Goal: Task Accomplishment & Management: Manage account settings

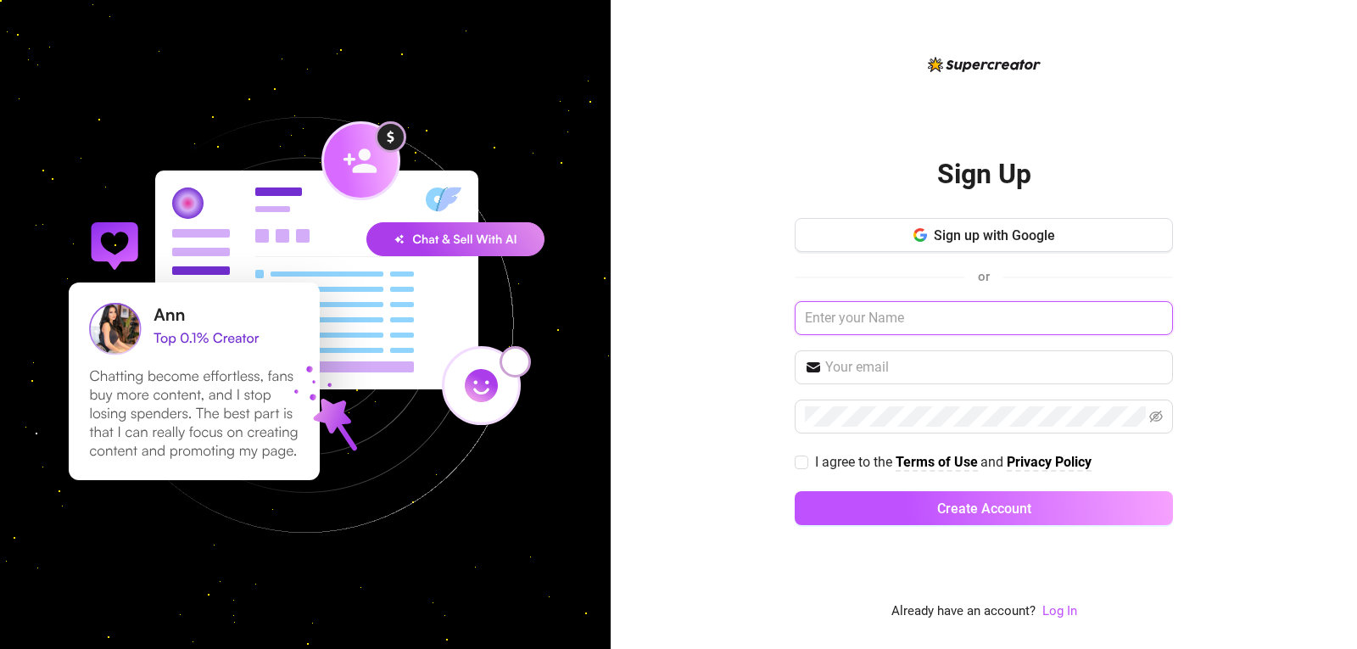
click at [872, 317] on input "text" at bounding box center [984, 318] width 378 height 34
type input "tonylovelockbusiness@gmail.com"
click at [872, 317] on input "tonylovelockbusiness@gmail.com" at bounding box center [984, 318] width 378 height 34
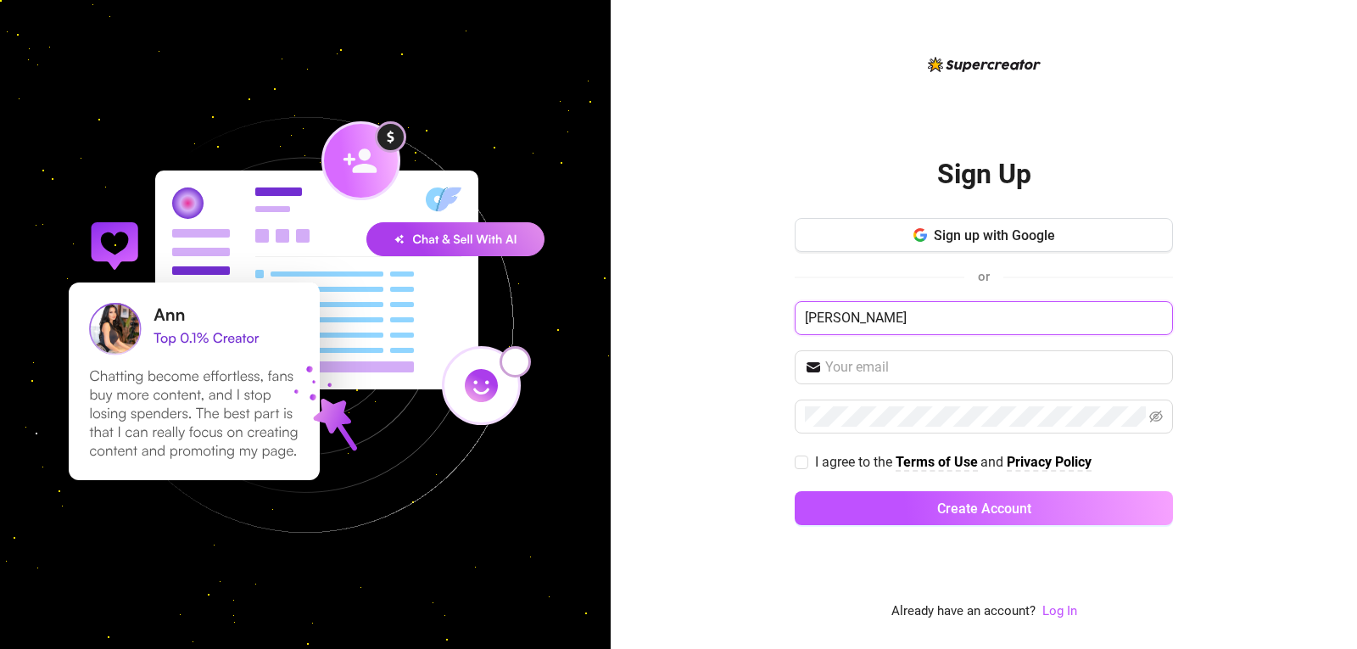
click at [919, 313] on input "antonio hunty" at bounding box center [984, 318] width 378 height 34
type input "[PERSON_NAME]"
click at [856, 368] on input "text" at bounding box center [994, 367] width 338 height 20
type input "[EMAIL_ADDRESS][DOMAIN_NAME]"
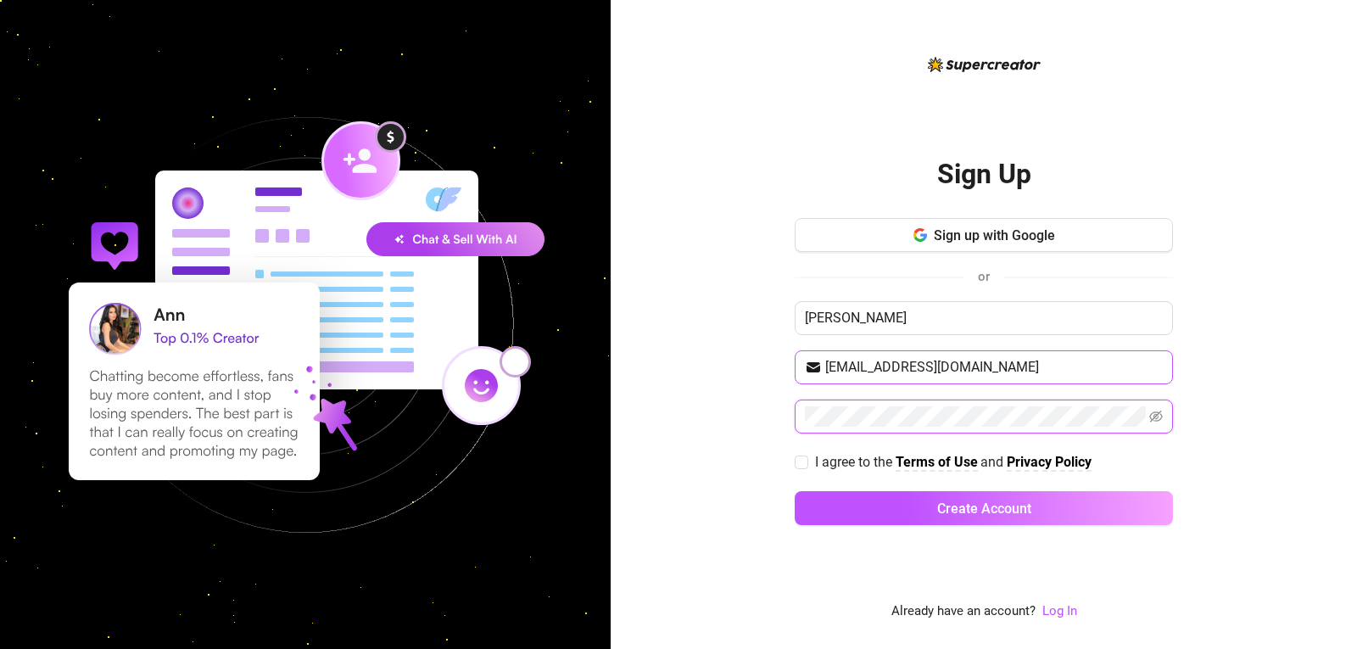
click at [795, 491] on button "Create Account" at bounding box center [984, 508] width 378 height 34
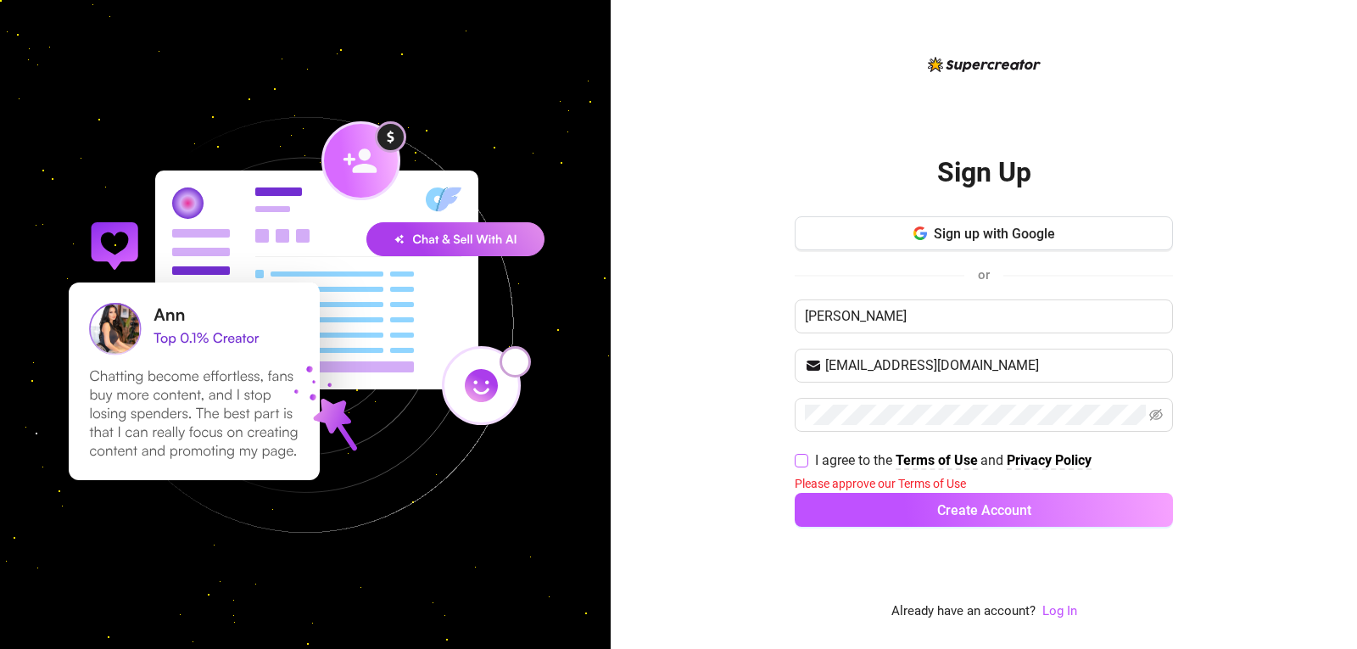
click at [807, 456] on span at bounding box center [802, 461] width 14 height 14
click at [807, 456] on input "I agree to the Terms of Use and Privacy Policy" at bounding box center [801, 460] width 12 height 12
checkbox input "true"
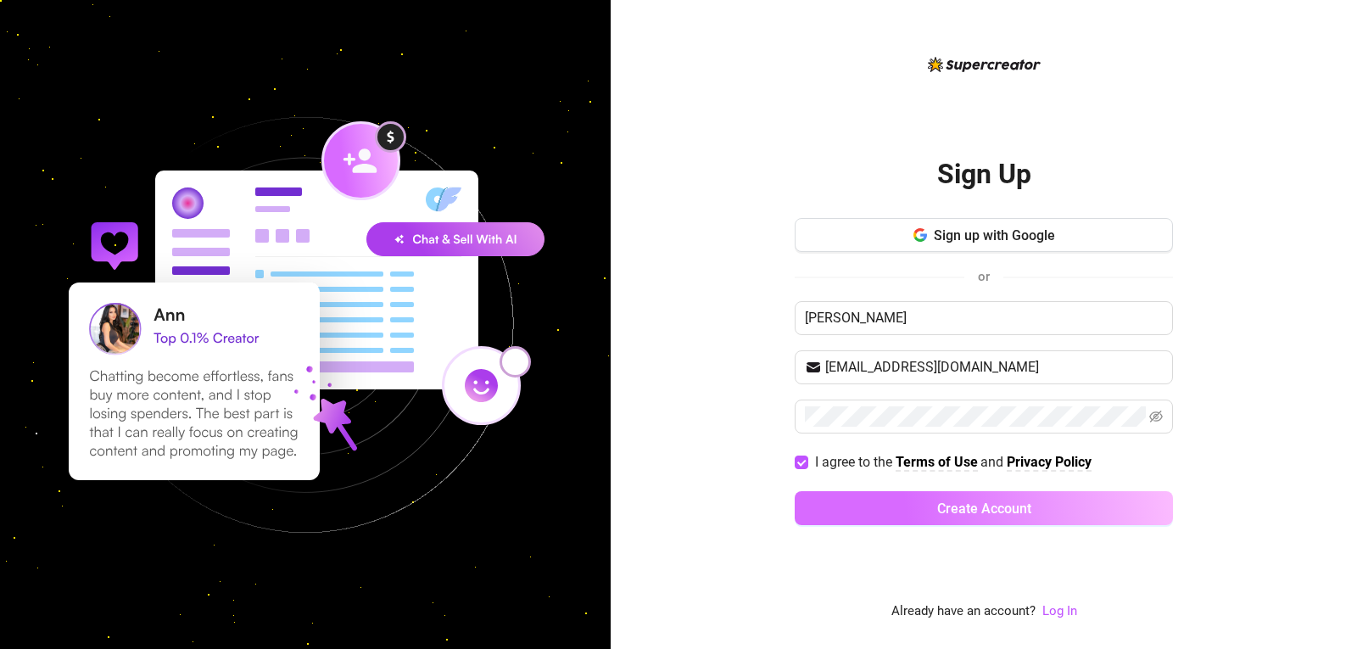
click at [834, 517] on button "Create Account" at bounding box center [984, 508] width 378 height 34
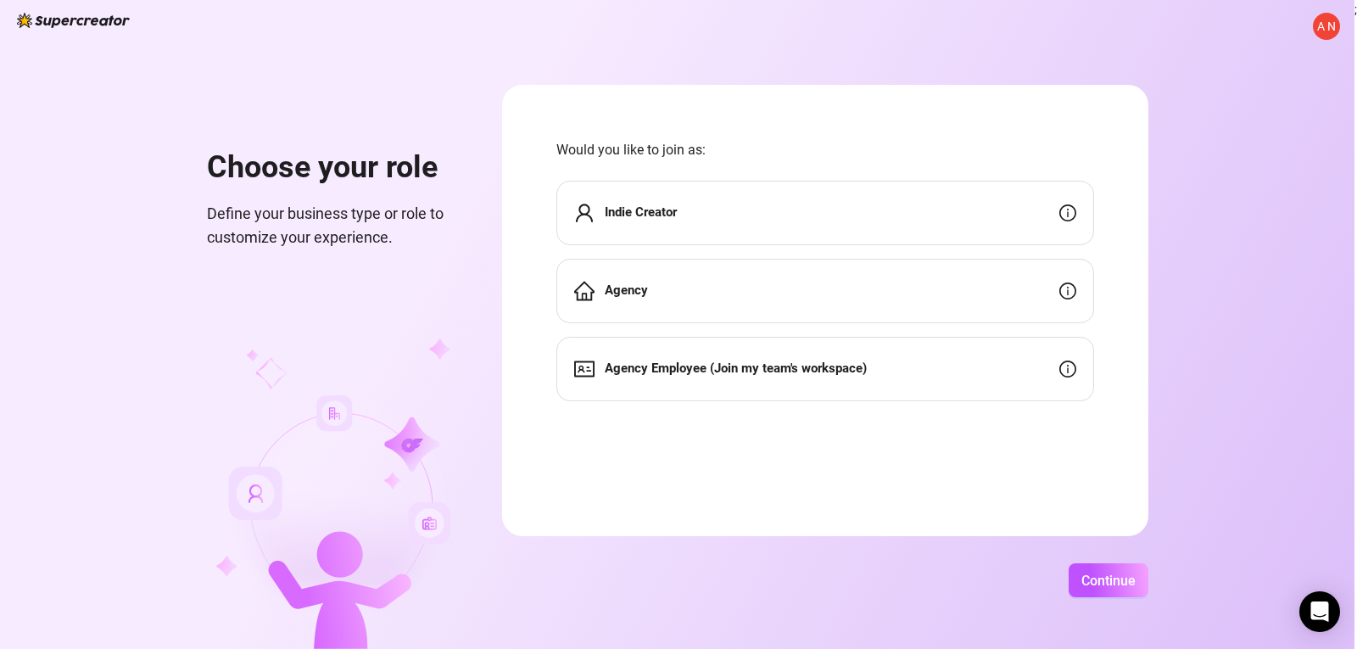
click at [679, 200] on div "Indie Creator" at bounding box center [825, 213] width 538 height 64
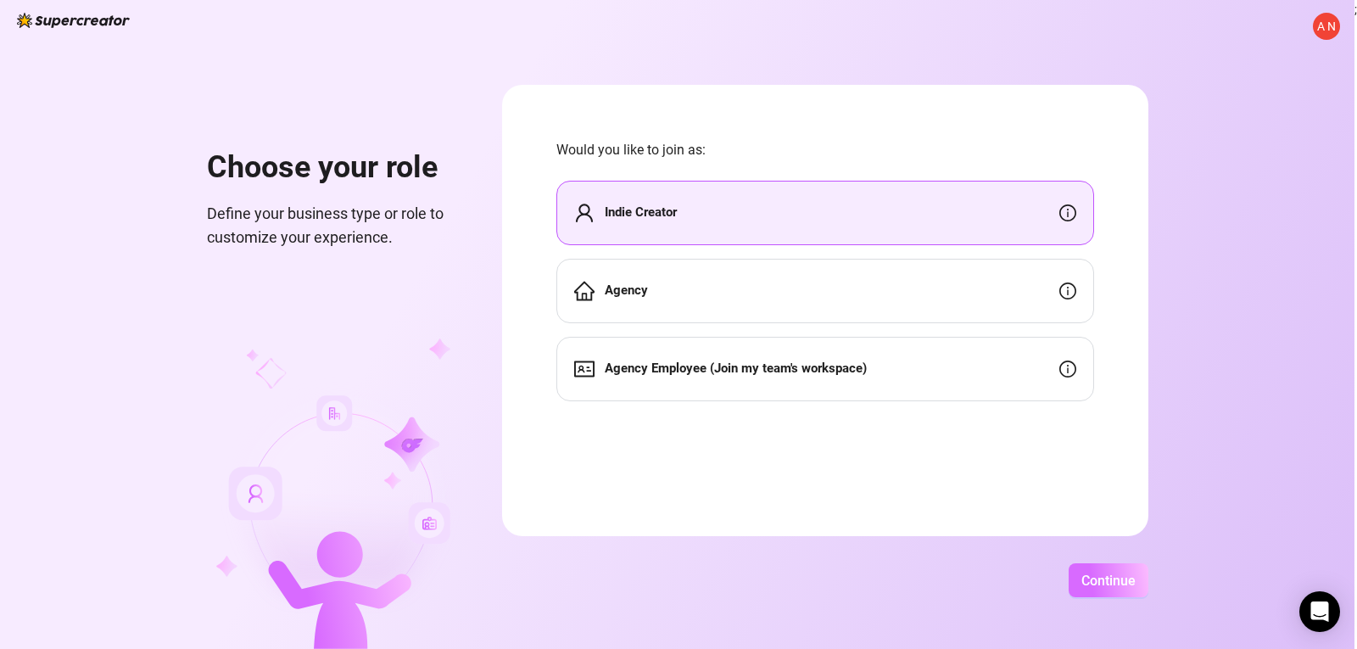
click at [1087, 596] on button "Continue" at bounding box center [1109, 580] width 80 height 34
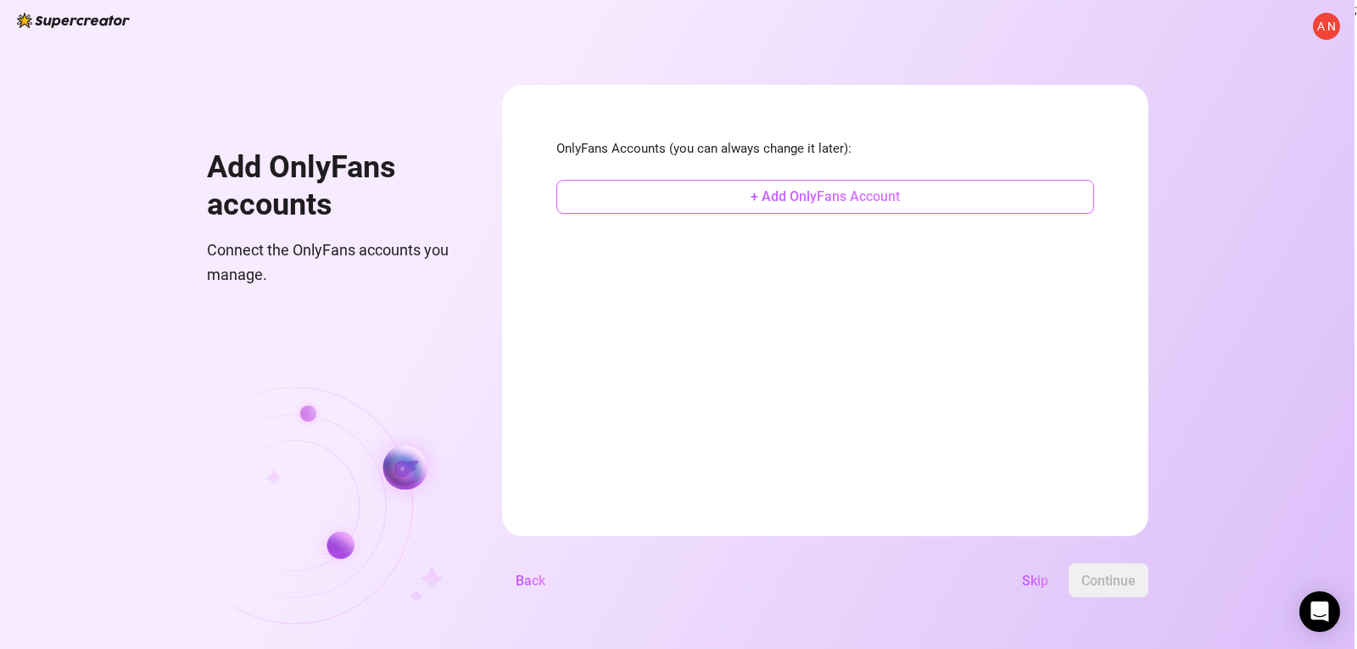
click at [788, 202] on span "+ Add OnlyFans Account" at bounding box center [825, 196] width 149 height 16
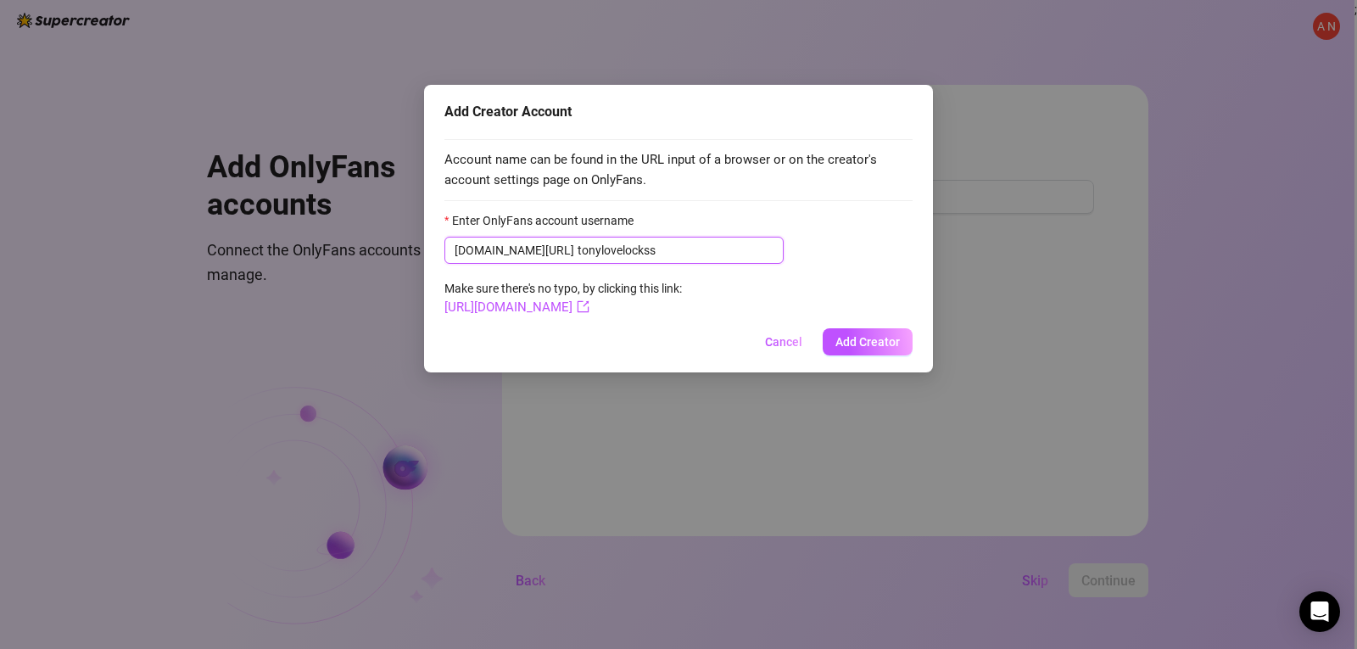
click at [578, 247] on input "tonylovelockss" at bounding box center [676, 250] width 196 height 19
type input "tonylovelockss"
click at [860, 344] on span "Add Creator" at bounding box center [867, 342] width 64 height 14
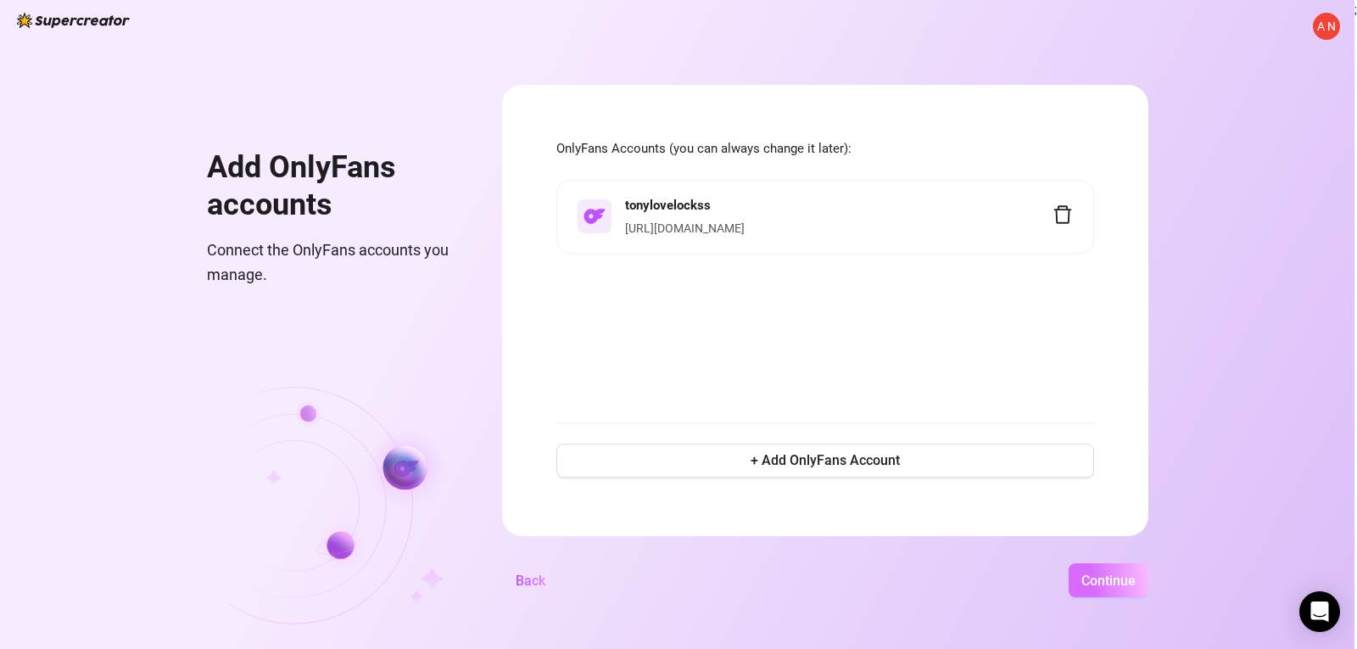
click at [1095, 571] on button "Continue" at bounding box center [1109, 580] width 80 height 34
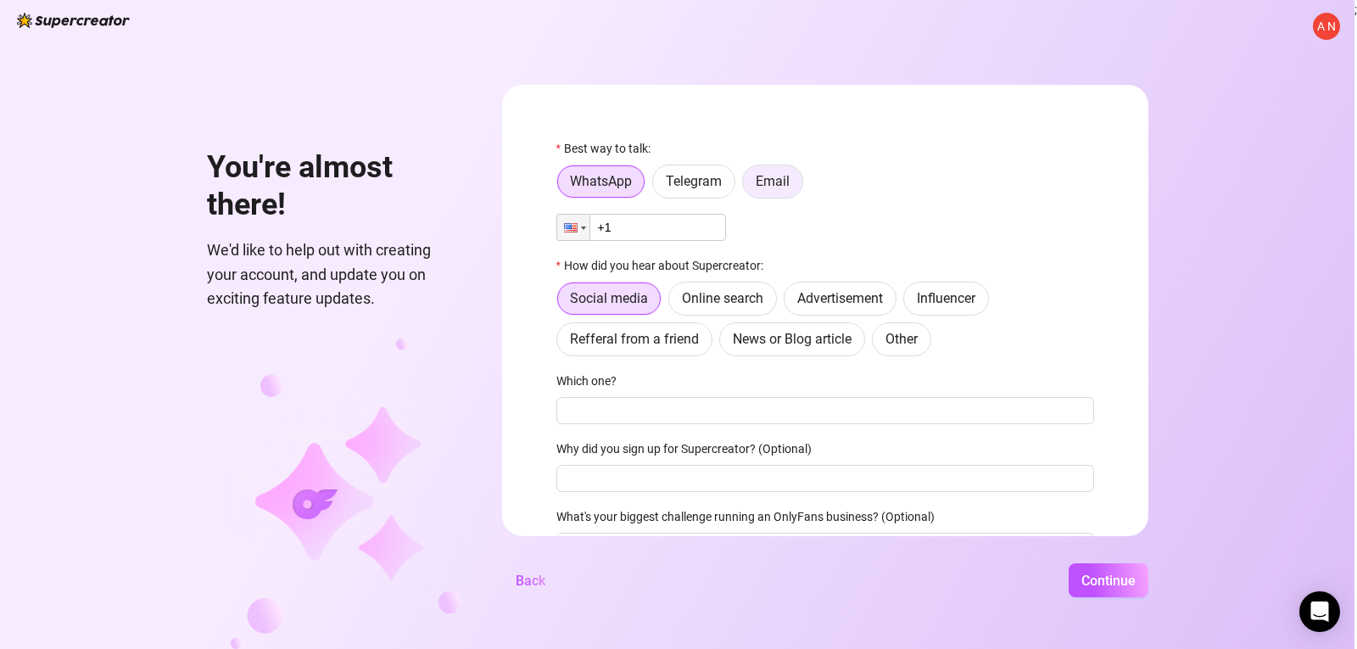
click at [762, 178] on span "Email" at bounding box center [773, 181] width 34 height 16
click at [747, 186] on input "Email" at bounding box center [747, 186] width 0 height 0
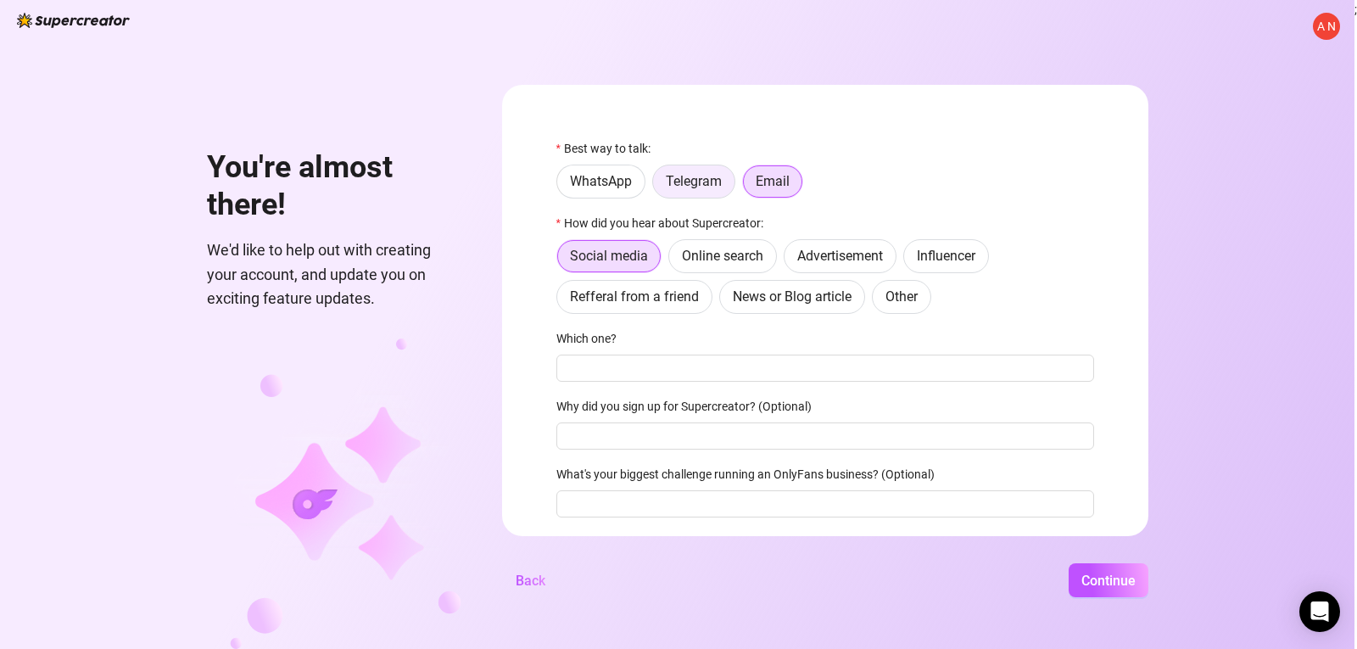
click at [675, 184] on span "Telegram" at bounding box center [694, 181] width 56 height 16
click at [657, 186] on input "Telegram" at bounding box center [657, 186] width 0 height 0
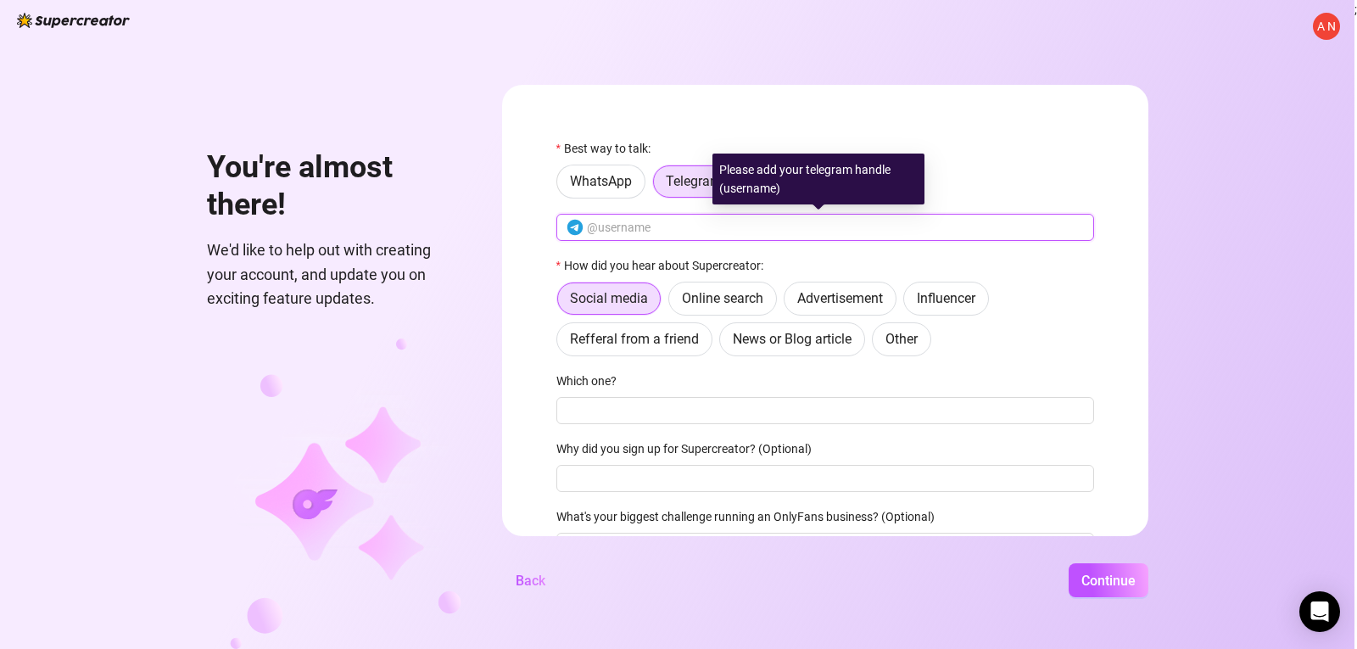
click at [660, 232] on input "text" at bounding box center [835, 227] width 497 height 19
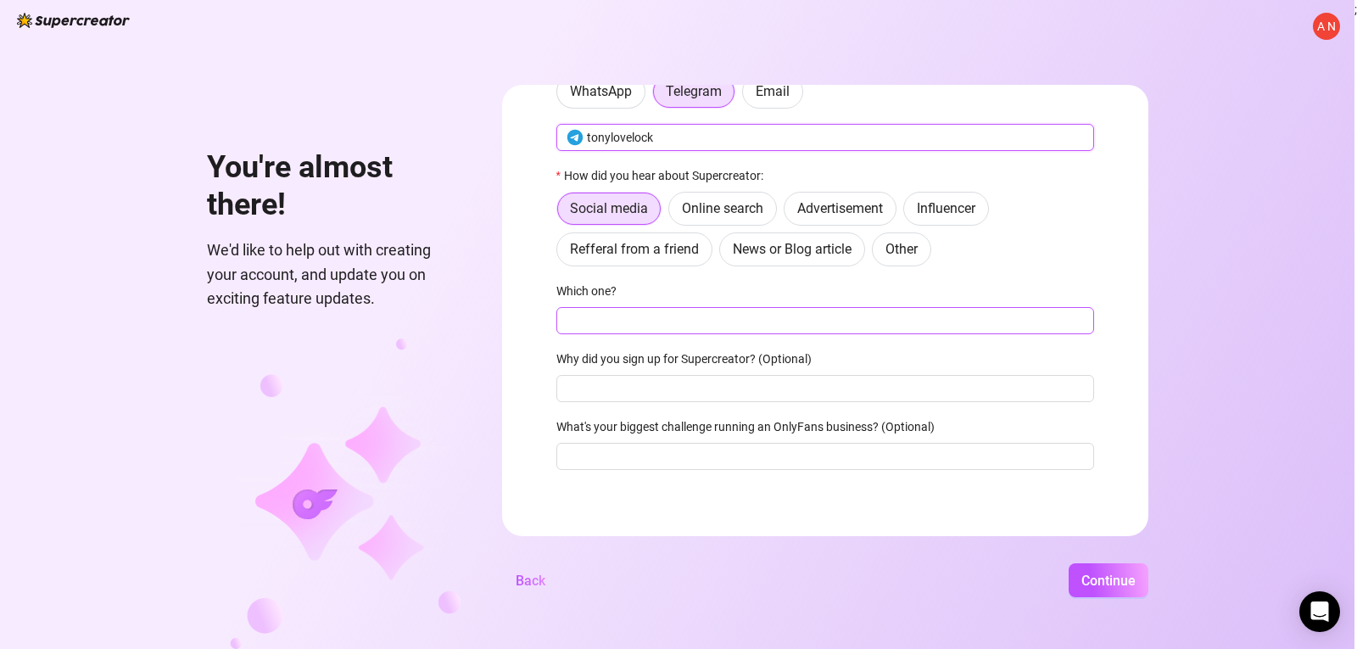
scroll to position [95, 0]
type input "tonylovelock"
click at [1078, 571] on button "Continue" at bounding box center [1109, 580] width 80 height 34
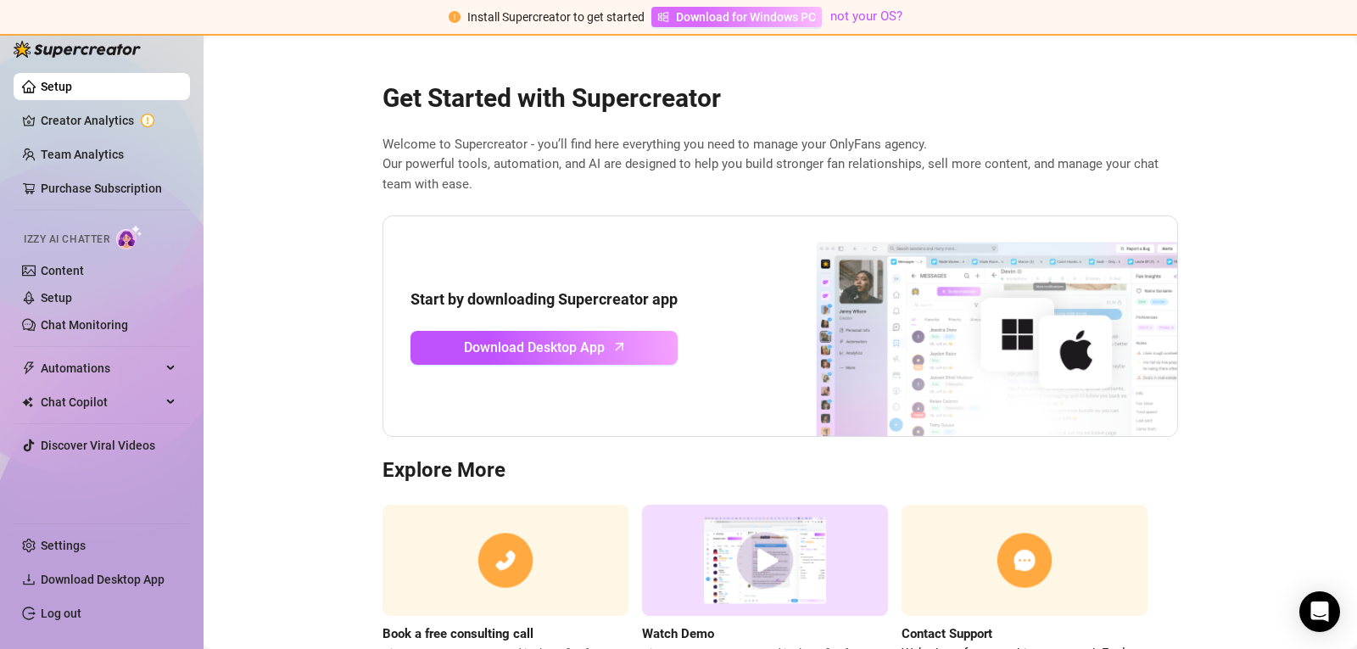
click at [728, 17] on span "Download for Windows PC" at bounding box center [746, 17] width 140 height 19
click at [80, 117] on link "Creator Analytics" at bounding box center [109, 120] width 136 height 27
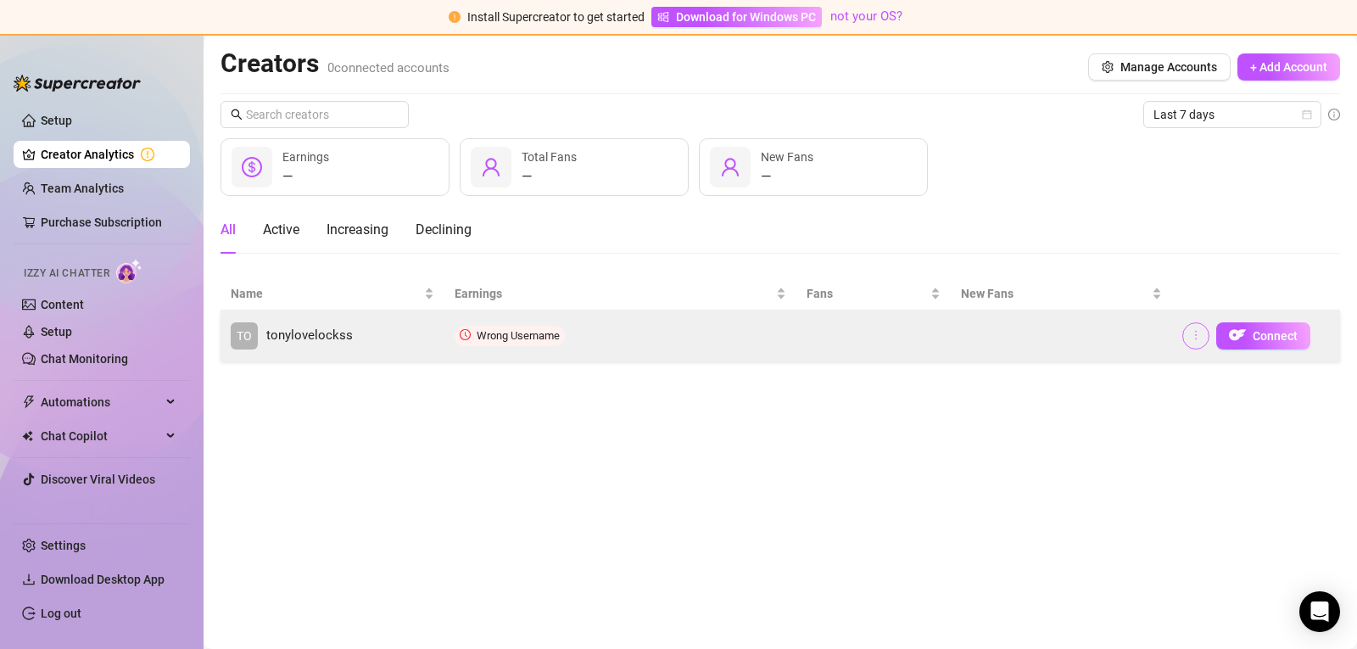
click at [1198, 338] on icon "more" at bounding box center [1196, 335] width 12 height 12
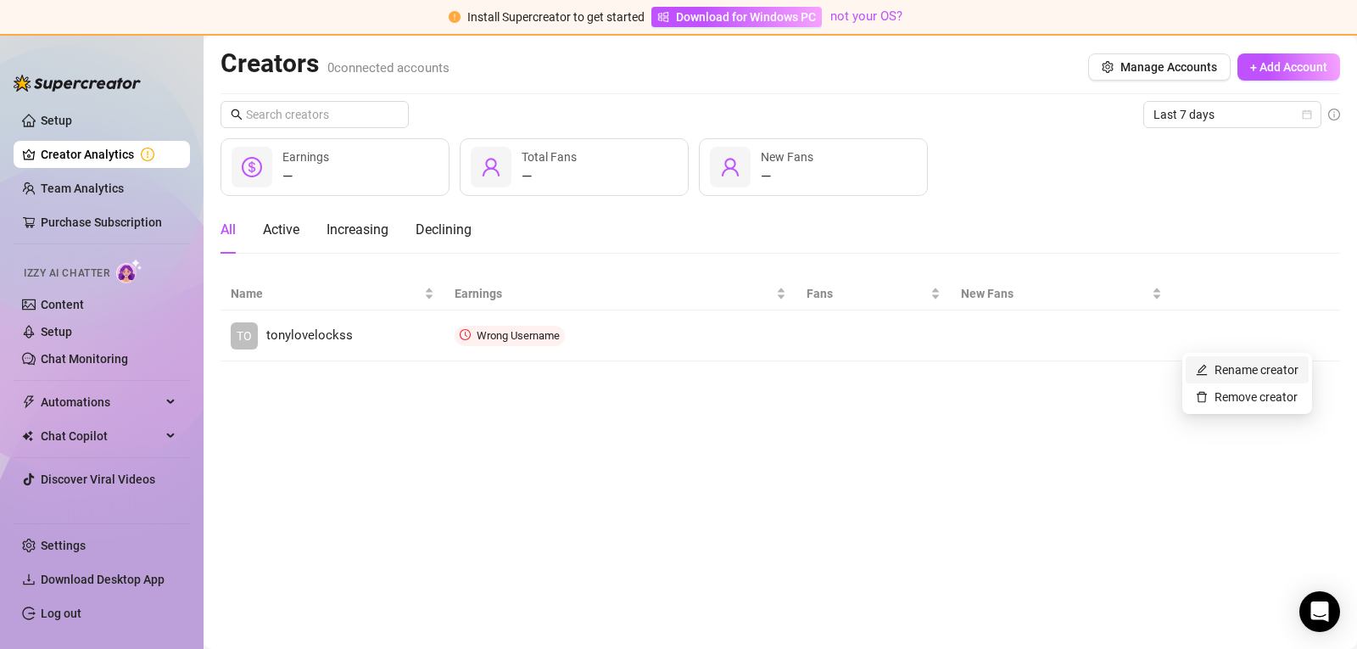
click at [1255, 374] on link "Rename creator" at bounding box center [1247, 370] width 103 height 14
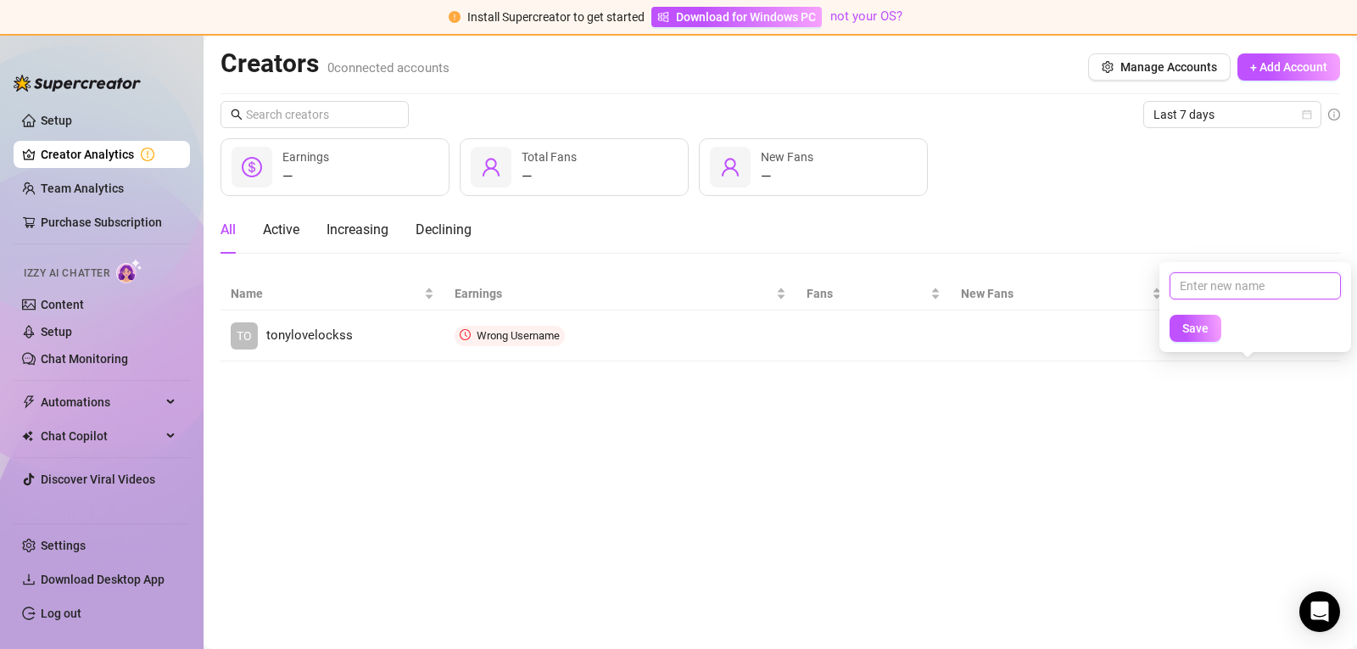
click at [1182, 290] on input "text" at bounding box center [1255, 285] width 171 height 27
type input "tonylovelocks"
click at [1198, 319] on button "Save" at bounding box center [1196, 328] width 52 height 27
click at [1206, 338] on button "Save" at bounding box center [1196, 328] width 52 height 27
click at [1184, 336] on button "Save" at bounding box center [1196, 328] width 52 height 27
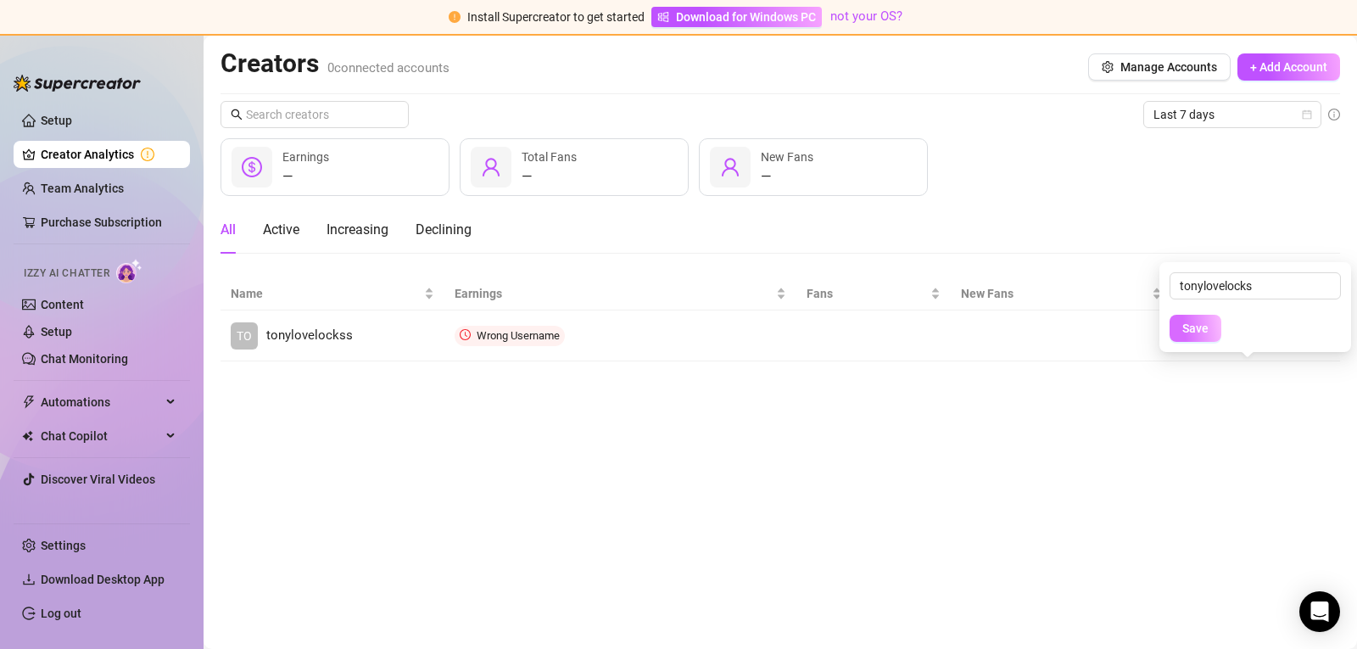
click at [1198, 330] on span "Save" at bounding box center [1195, 328] width 26 height 14
click at [1130, 232] on div "All Active Increasing Declining" at bounding box center [781, 229] width 1120 height 47
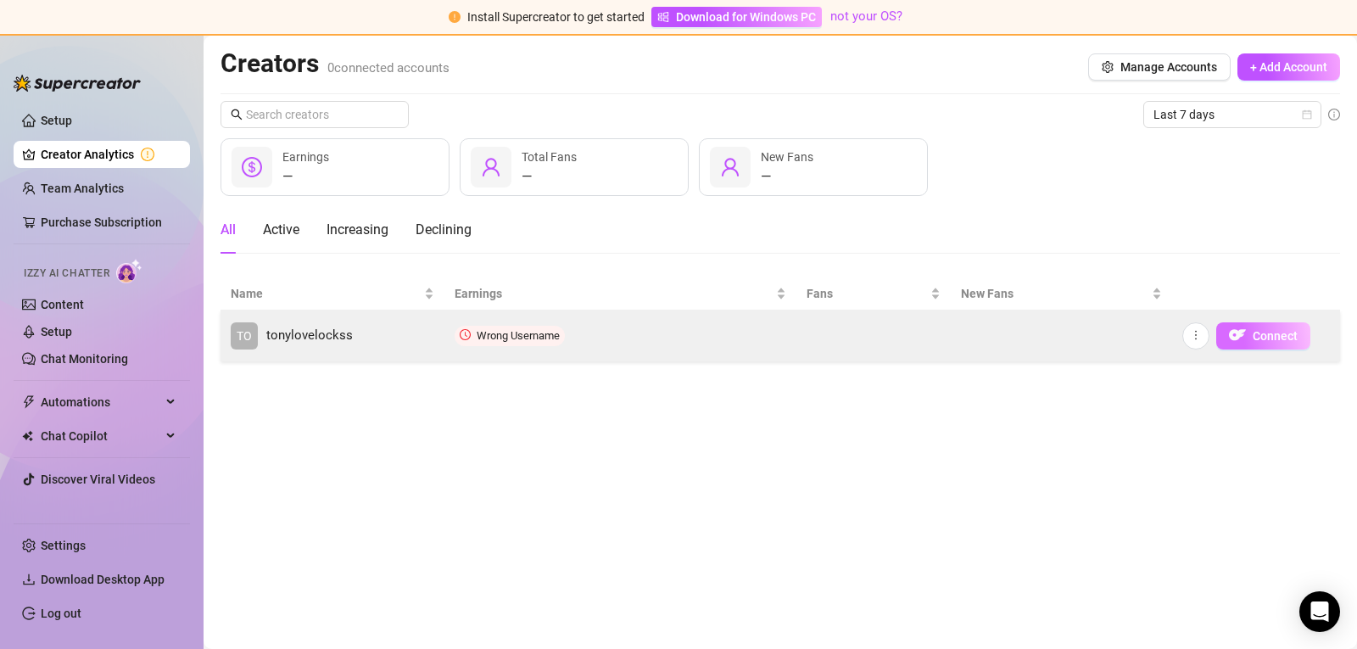
click at [1273, 337] on span "Connect" at bounding box center [1275, 336] width 45 height 14
click at [1225, 337] on button "Connect" at bounding box center [1263, 335] width 94 height 27
click at [1210, 337] on div "Connect" at bounding box center [1256, 335] width 148 height 27
click at [1198, 341] on span "button" at bounding box center [1196, 336] width 12 height 14
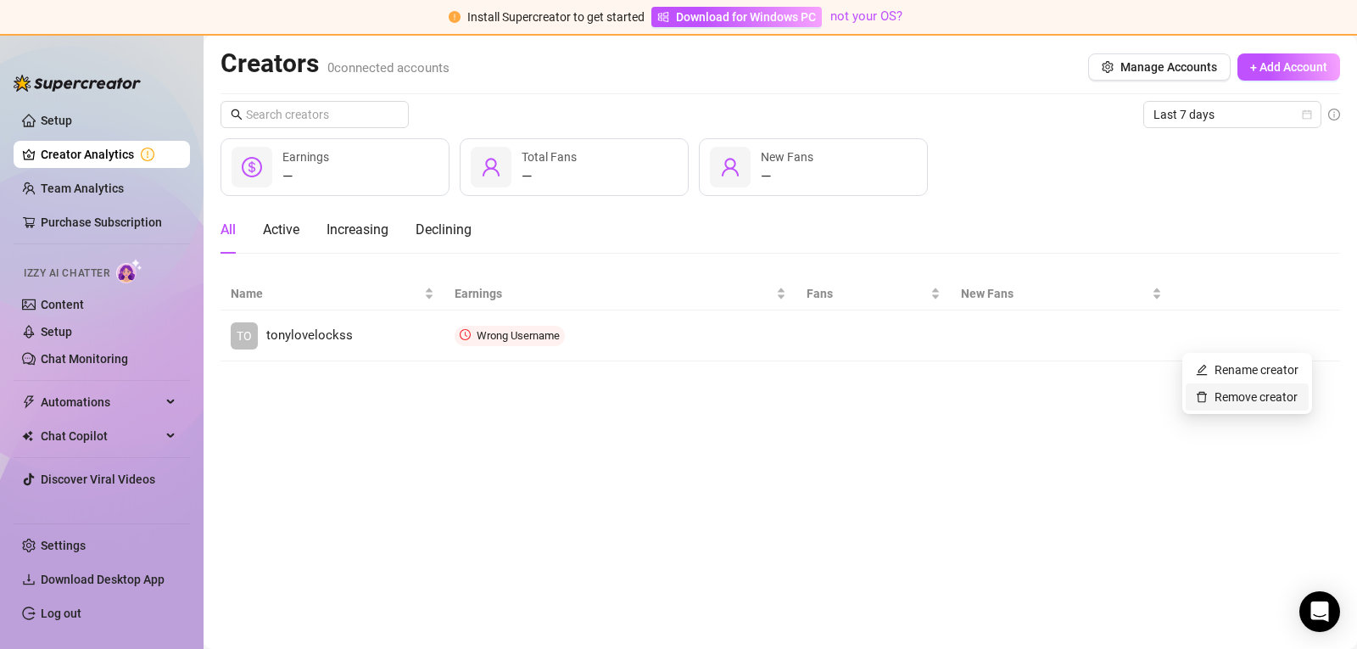
click at [1221, 396] on link "Remove creator" at bounding box center [1247, 397] width 102 height 14
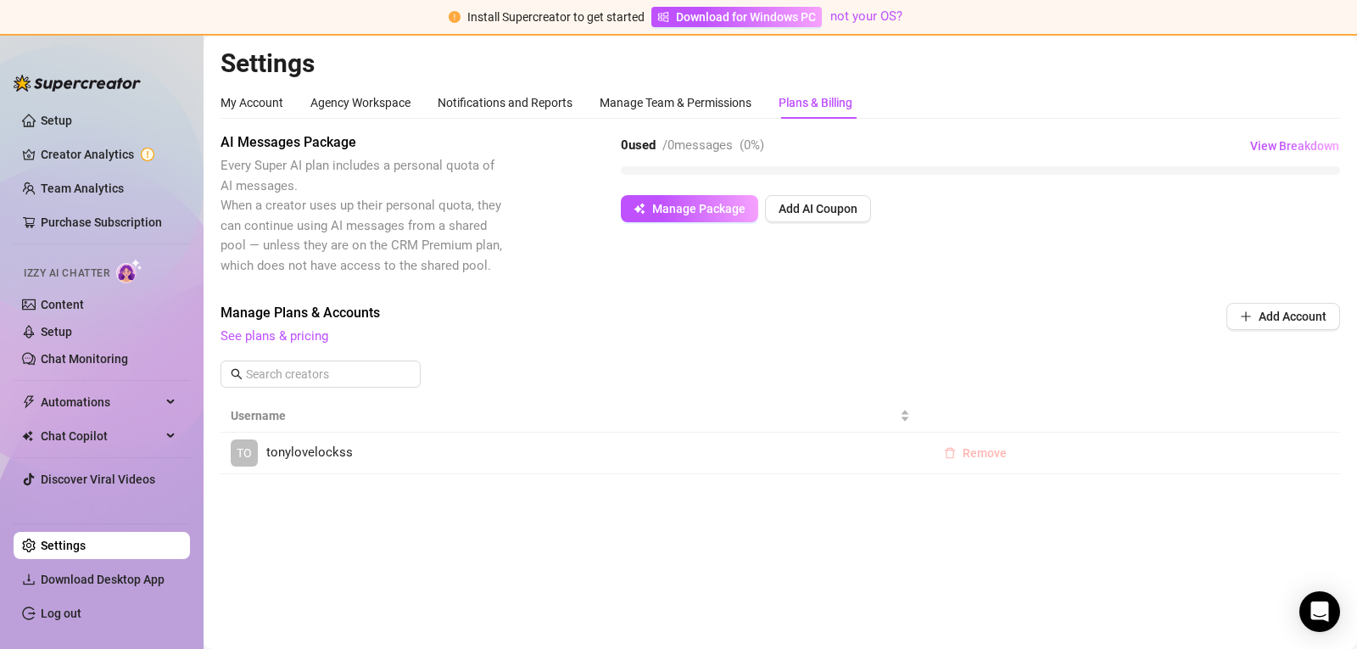
click at [958, 449] on button "Remove" at bounding box center [975, 452] width 90 height 27
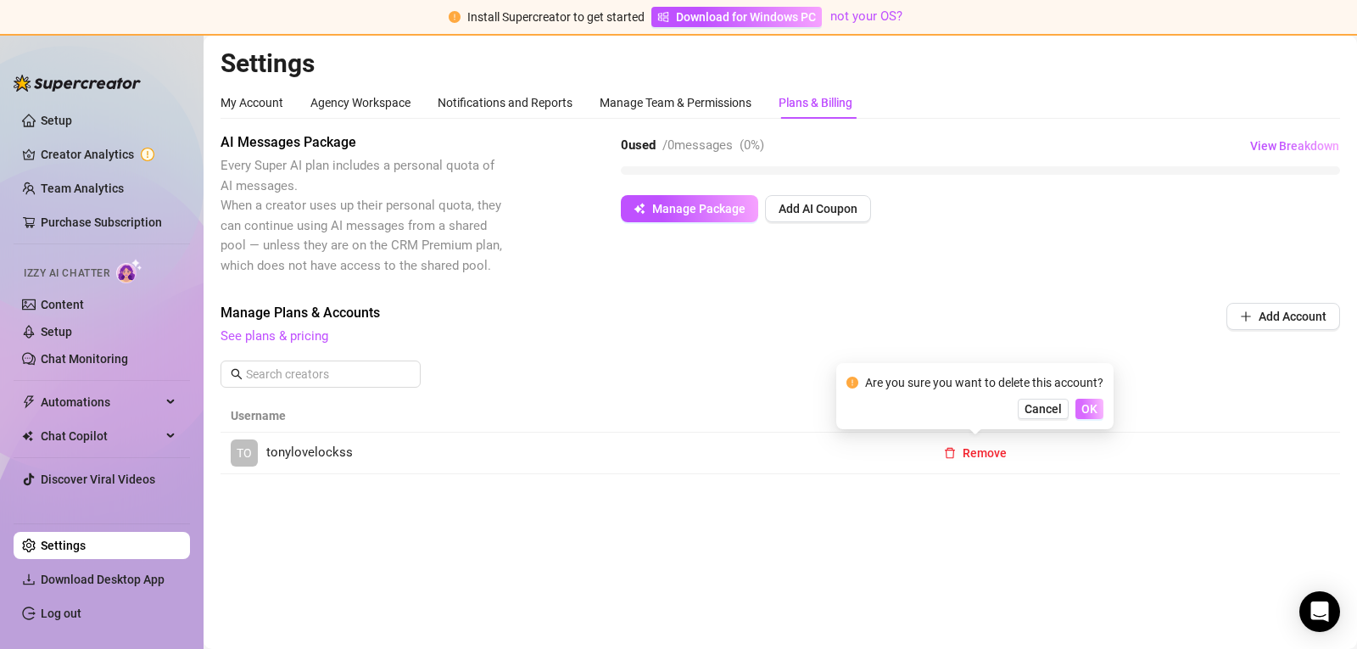
click at [1093, 412] on span "OK" at bounding box center [1089, 409] width 16 height 14
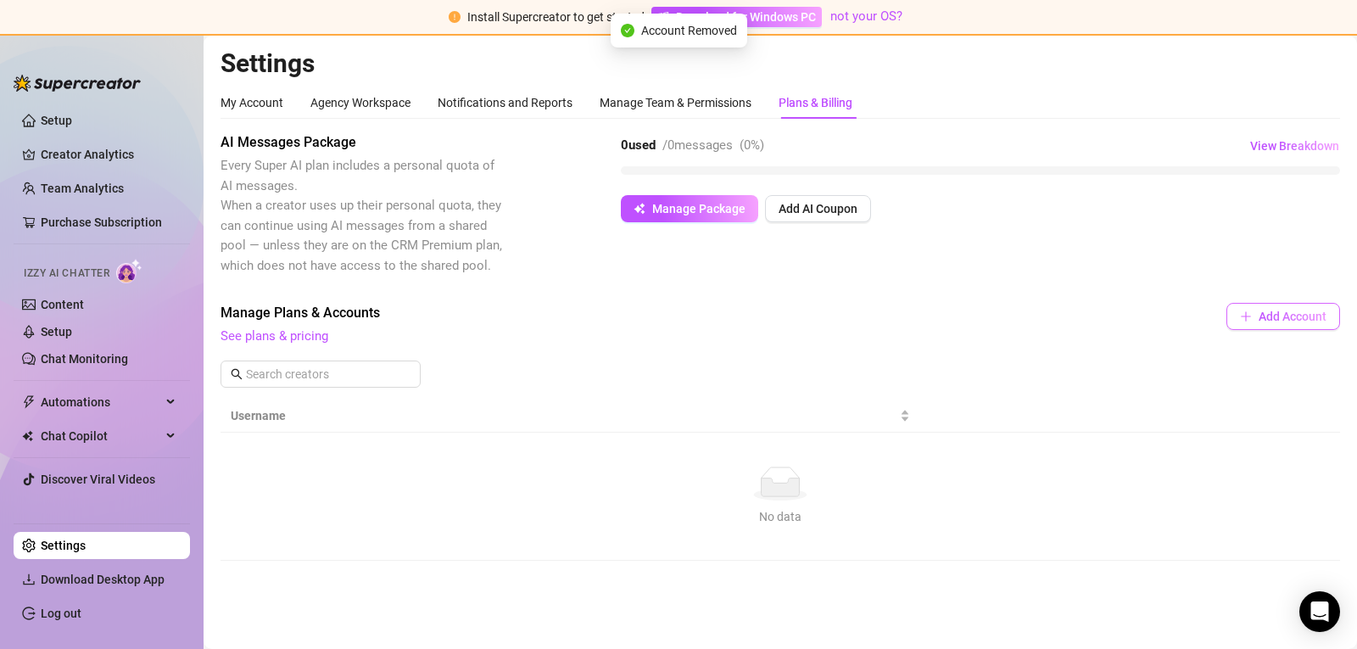
click at [1264, 320] on span "Add Account" at bounding box center [1293, 317] width 68 height 14
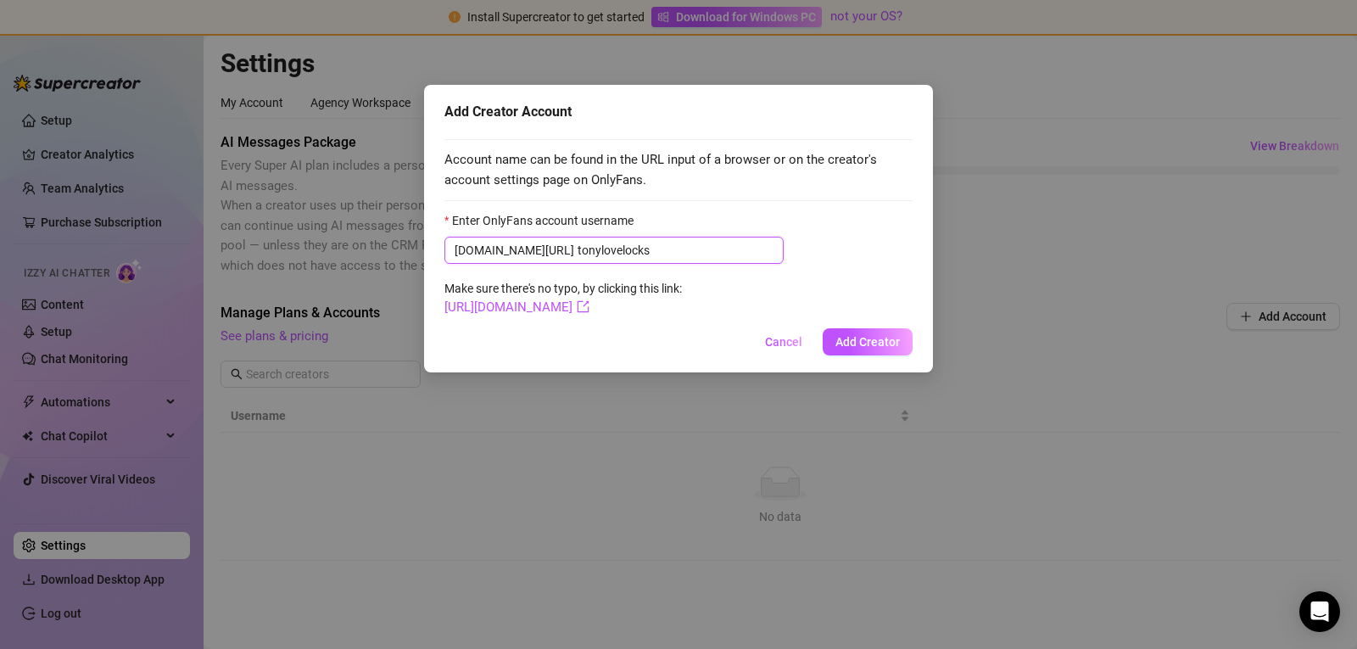
type input "tonylovelocks"
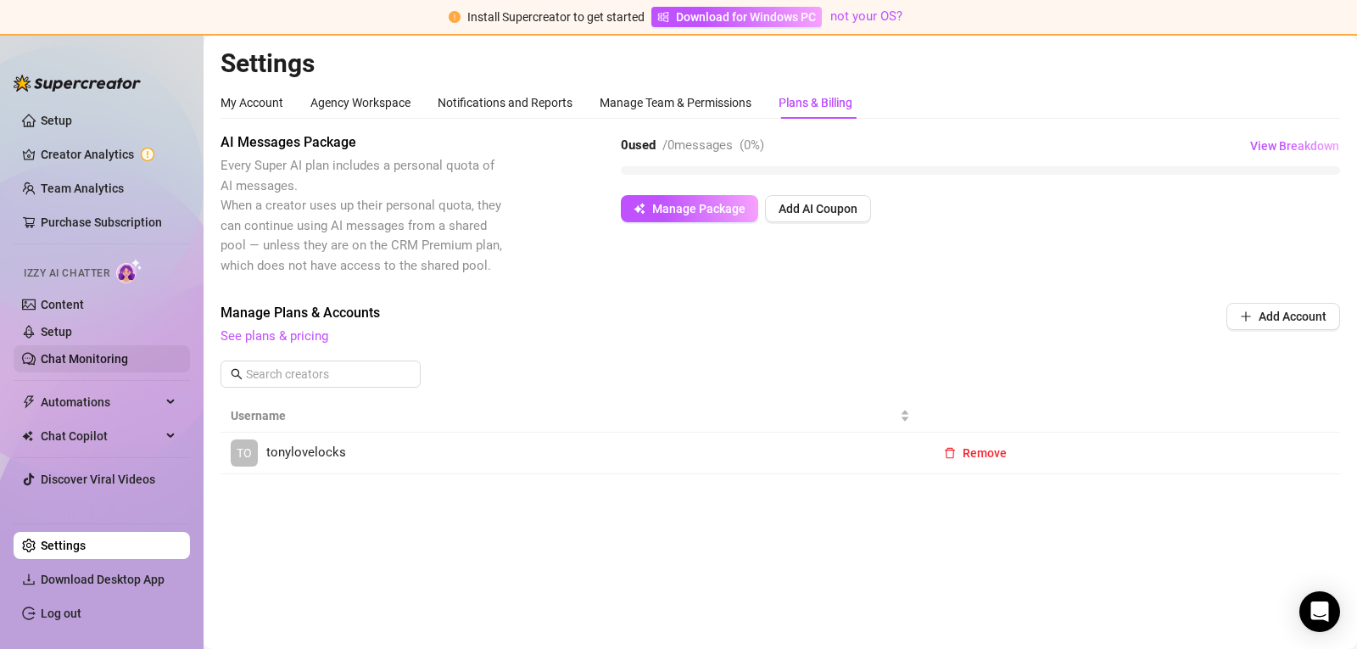
click at [88, 363] on link "Chat Monitoring" at bounding box center [84, 359] width 87 height 14
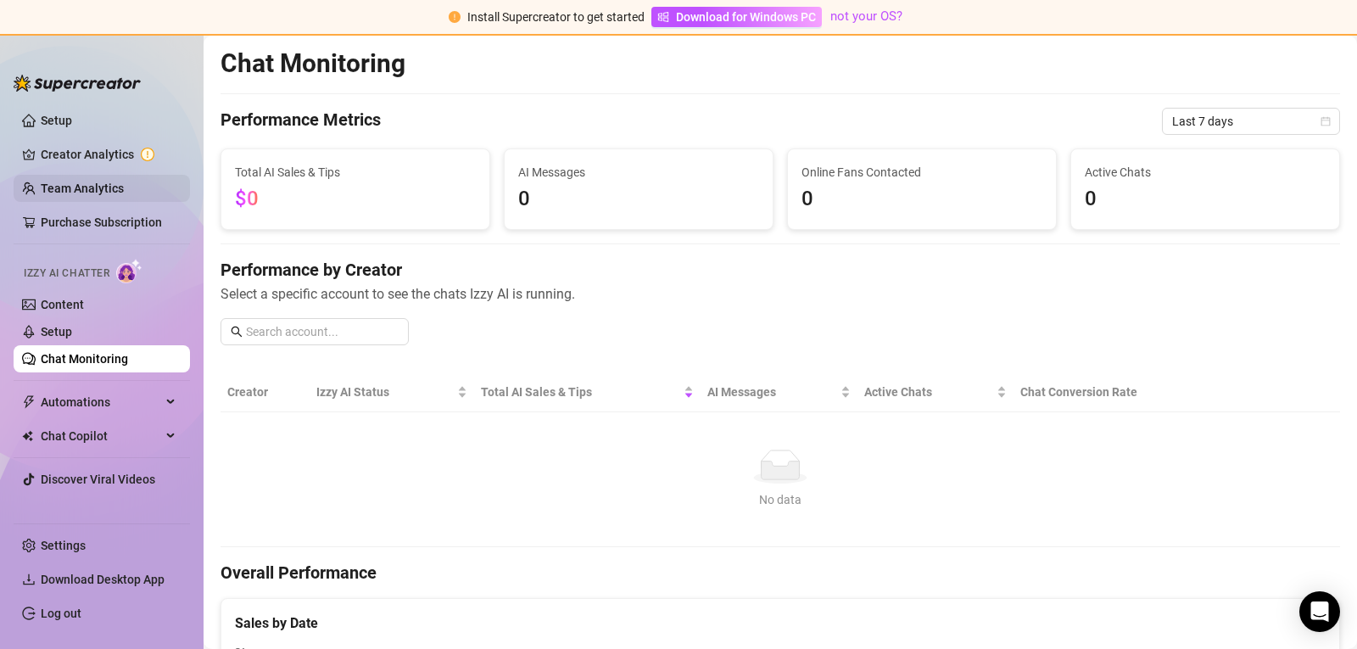
click at [103, 195] on link "Team Analytics" at bounding box center [82, 189] width 83 height 14
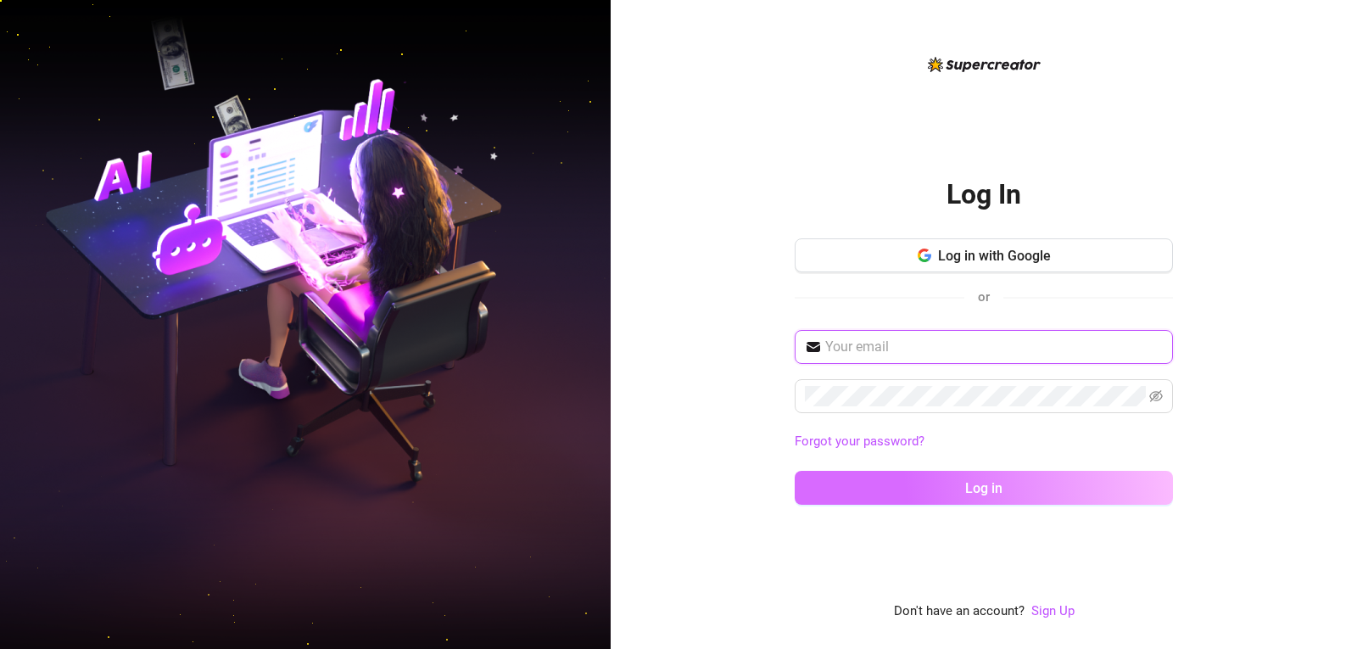
type input "[EMAIL_ADDRESS][DOMAIN_NAME]"
click at [938, 486] on button "Log in" at bounding box center [984, 488] width 378 height 34
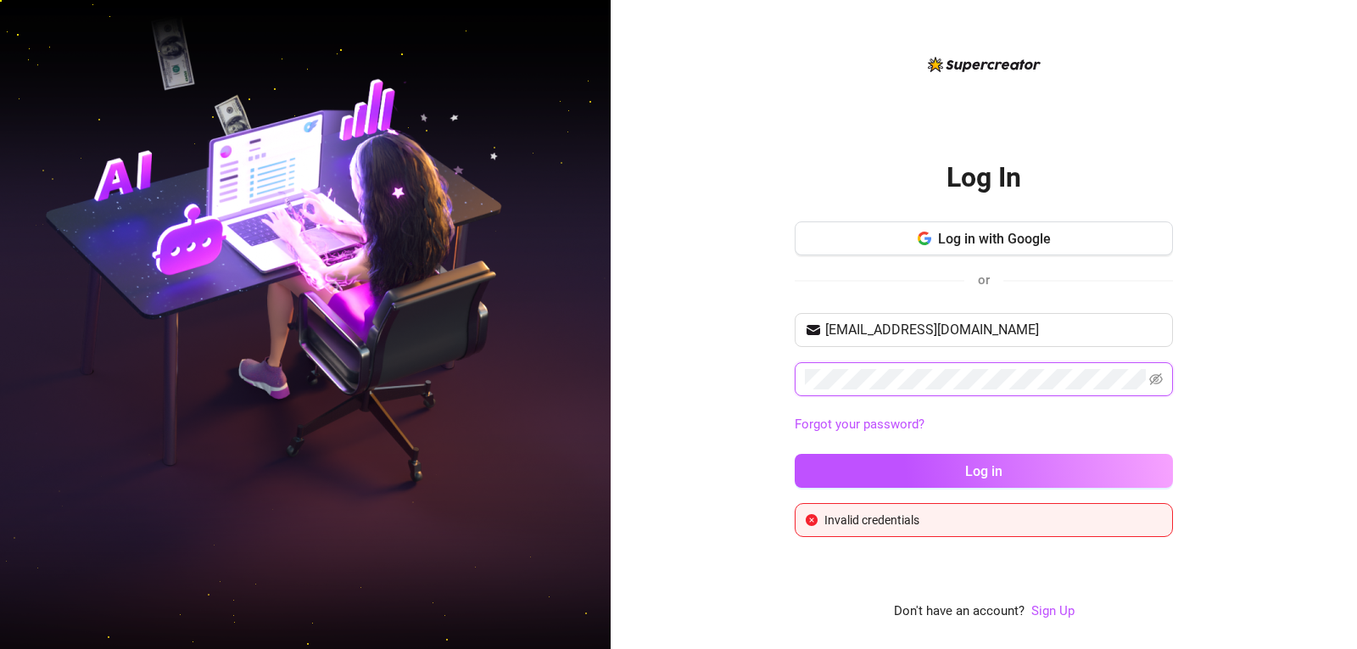
click at [795, 454] on button "Log in" at bounding box center [984, 471] width 378 height 34
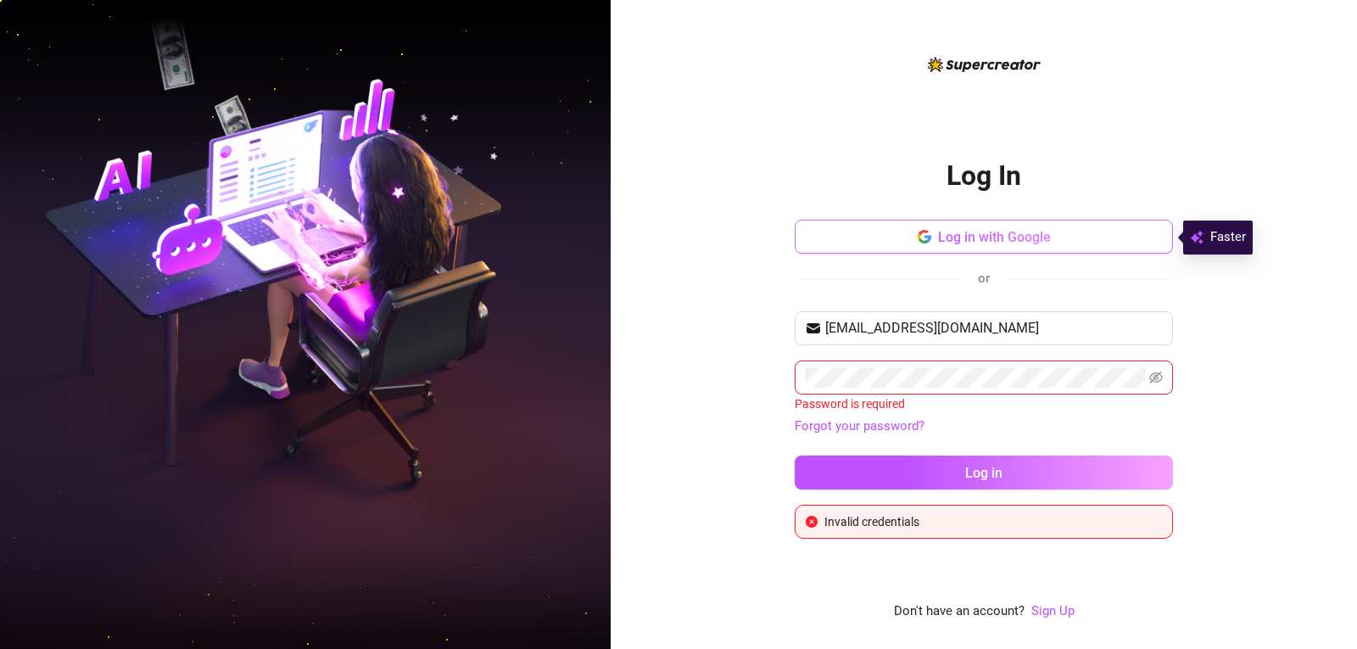
click at [919, 239] on icon "button" at bounding box center [919, 236] width 3 height 6
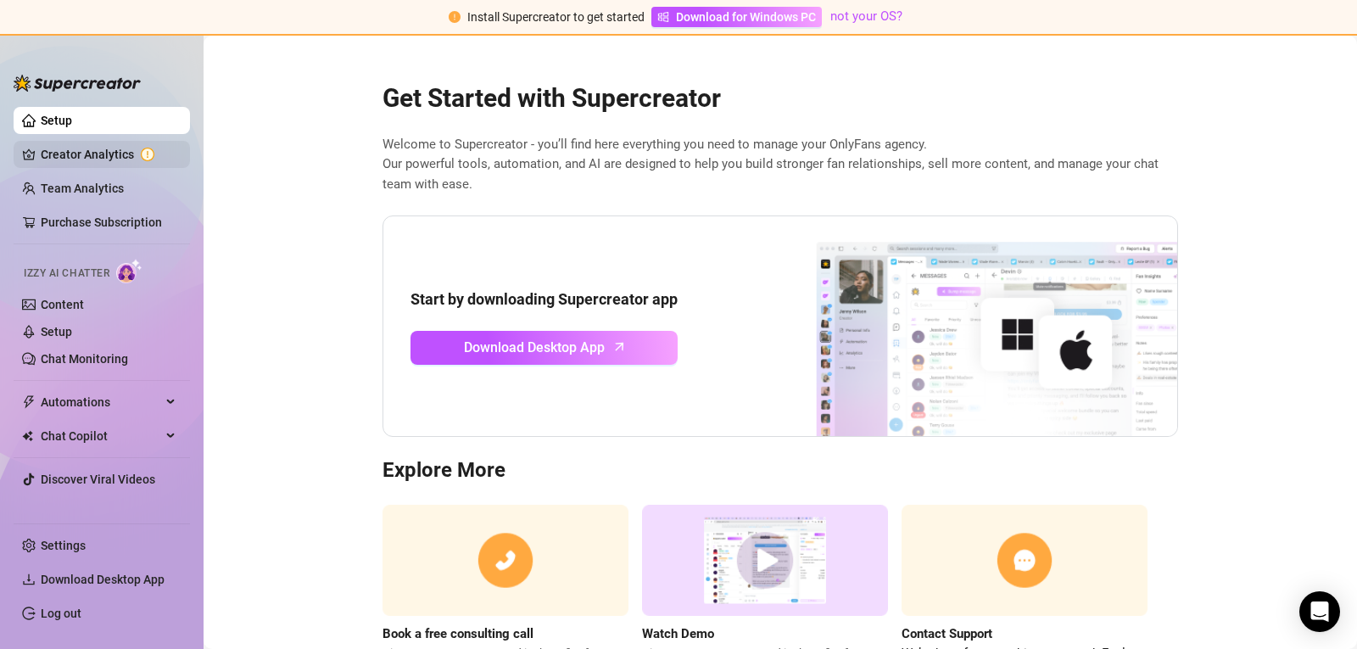
click at [120, 158] on link "Creator Analytics" at bounding box center [109, 154] width 136 height 27
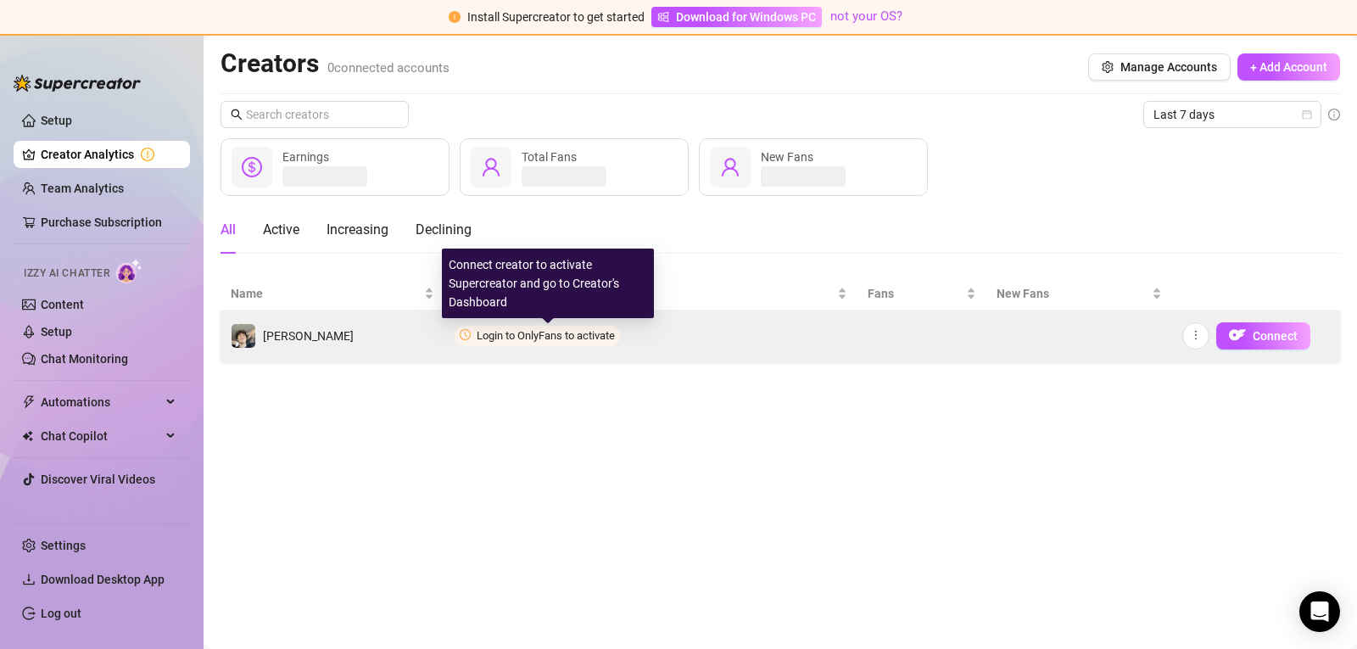
click at [599, 333] on span "Login to OnlyFans to activate" at bounding box center [546, 335] width 138 height 13
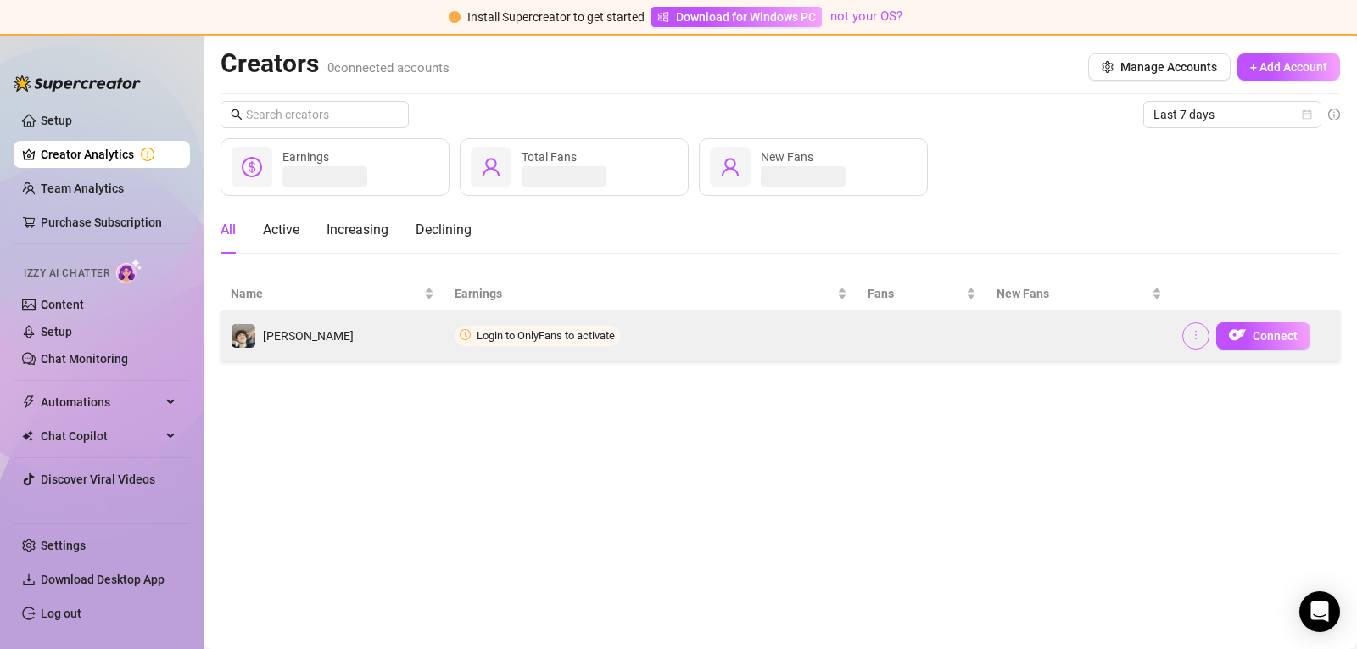
click at [1198, 338] on icon "more" at bounding box center [1196, 335] width 12 height 12
click at [1241, 339] on img "button" at bounding box center [1237, 335] width 17 height 17
